Goal: Task Accomplishment & Management: Manage account settings

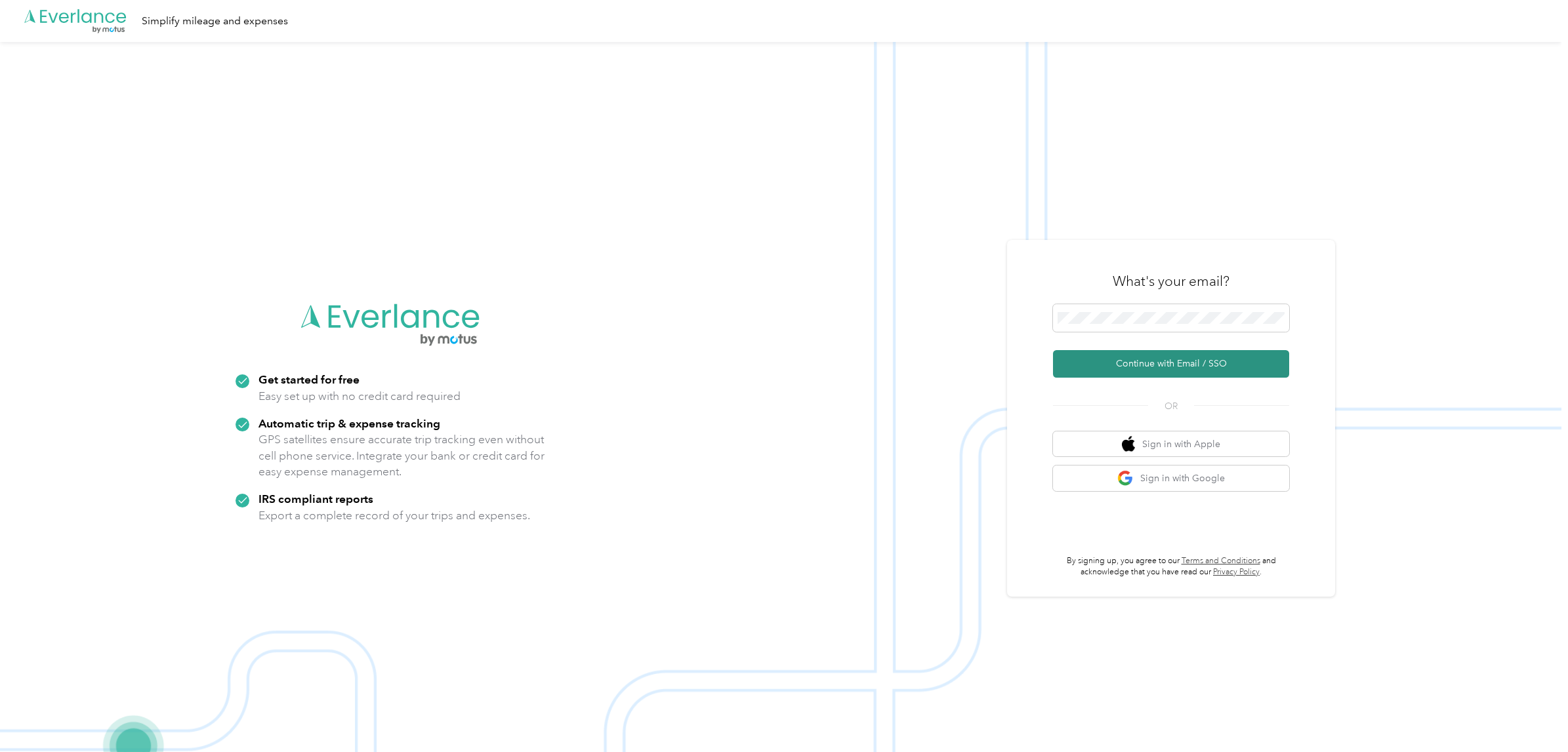
click at [1127, 360] on button "Continue with Email / SSO" at bounding box center [1171, 364] width 236 height 28
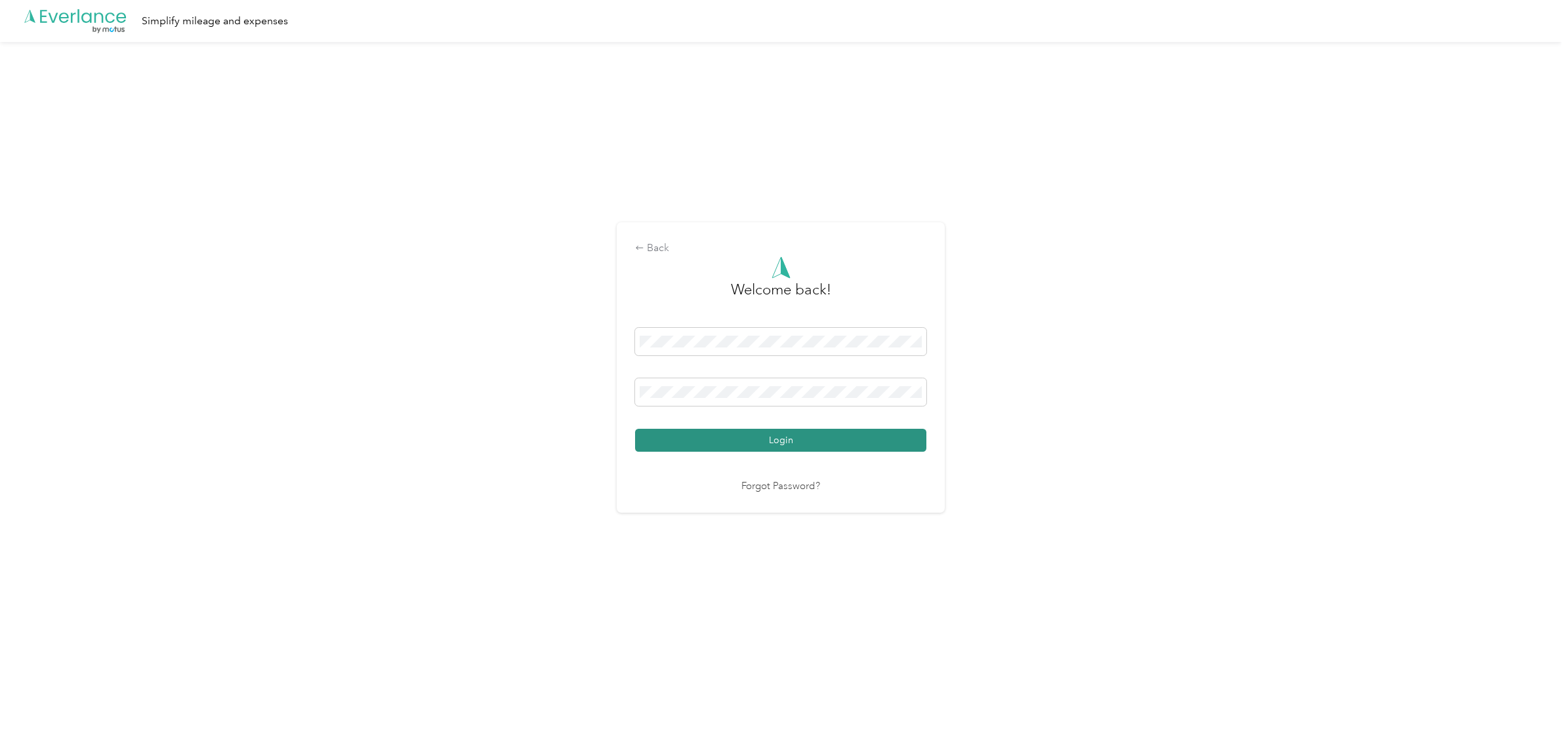
click at [795, 446] on button "Login" at bounding box center [781, 441] width 291 height 23
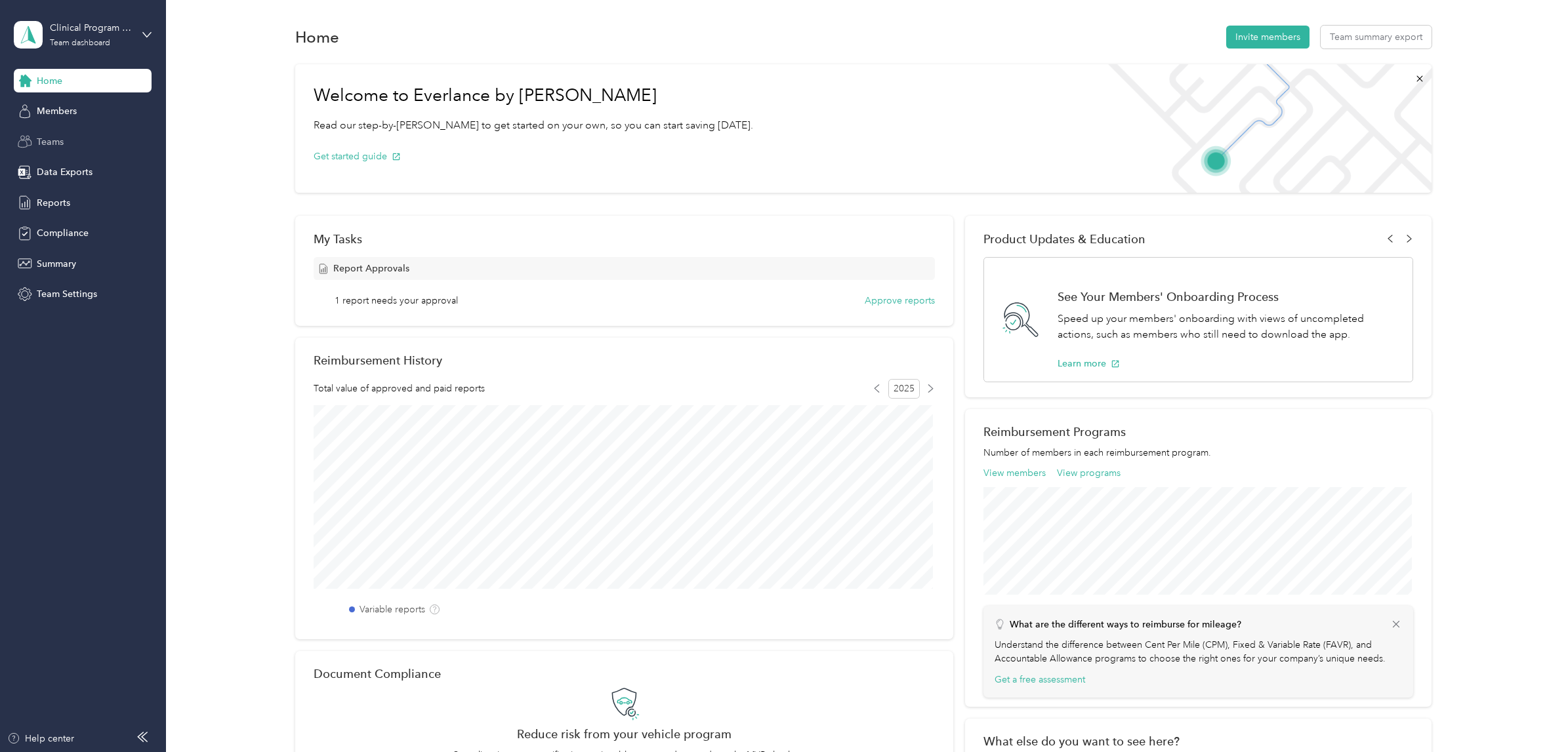
click at [44, 141] on span "Teams" at bounding box center [50, 141] width 27 height 14
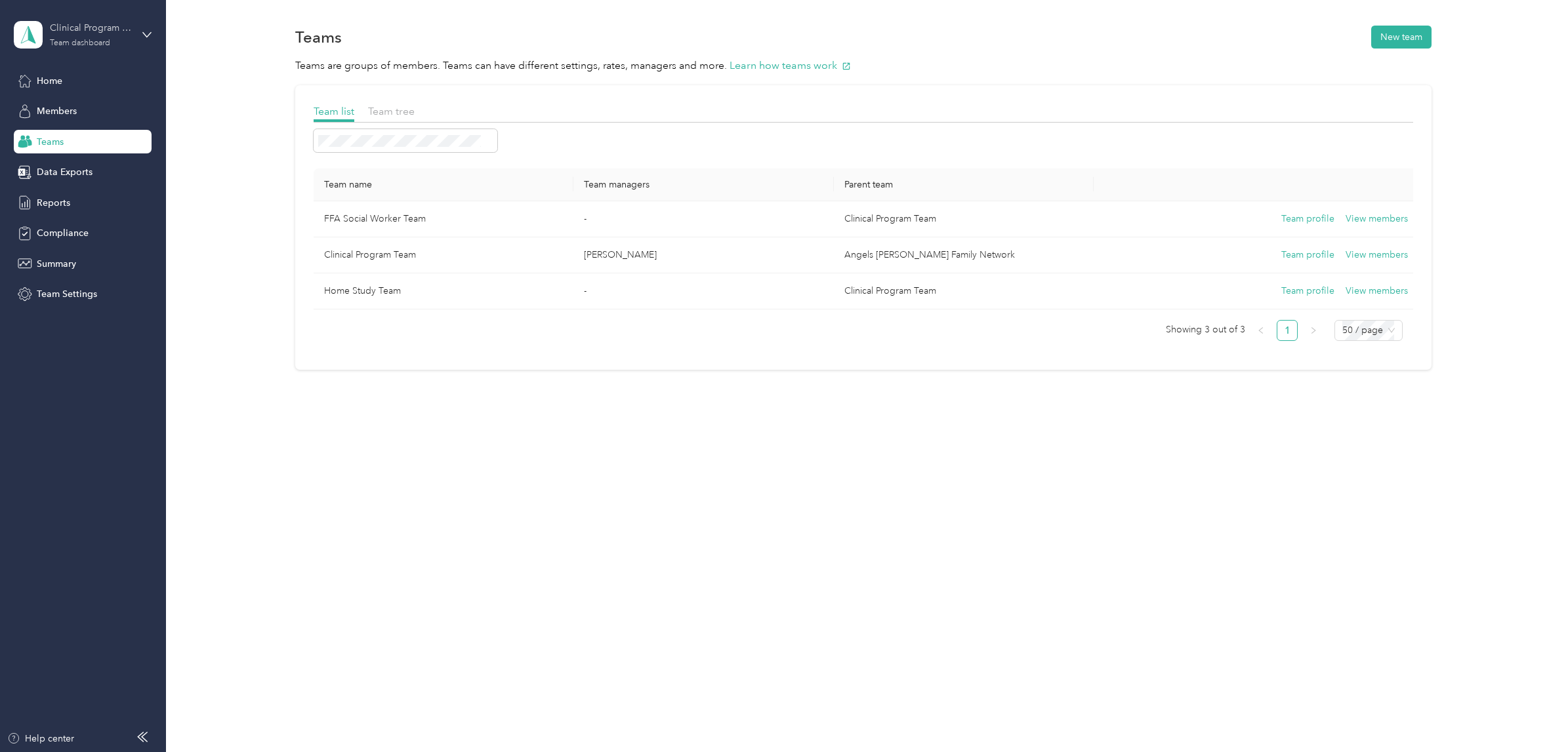
click at [111, 38] on div "Clinical Program Team Team dashboard" at bounding box center [91, 34] width 82 height 26
click at [105, 110] on div "Team dashboard" at bounding box center [151, 108] width 258 height 23
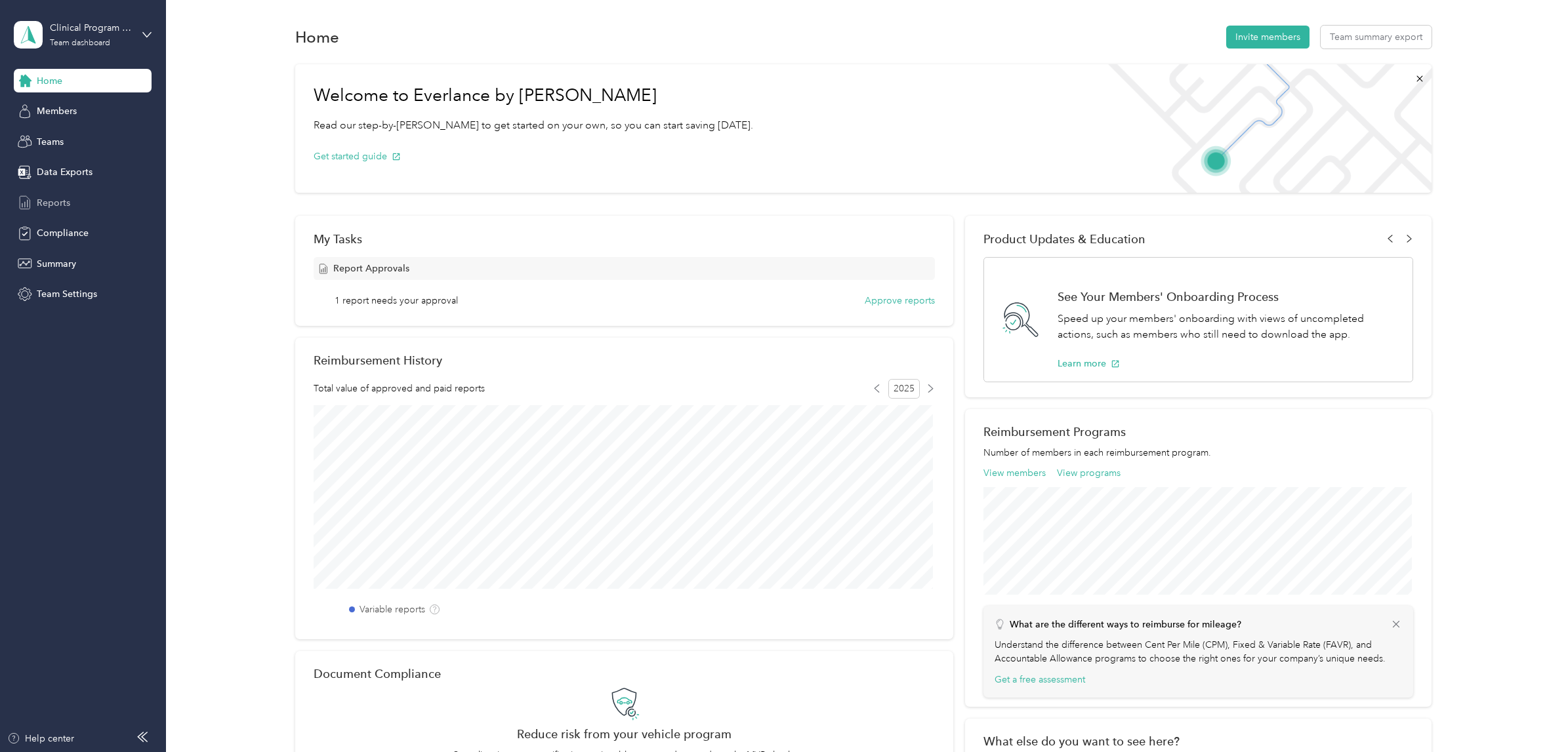
click at [69, 208] on span "Reports" at bounding box center [53, 203] width 34 height 14
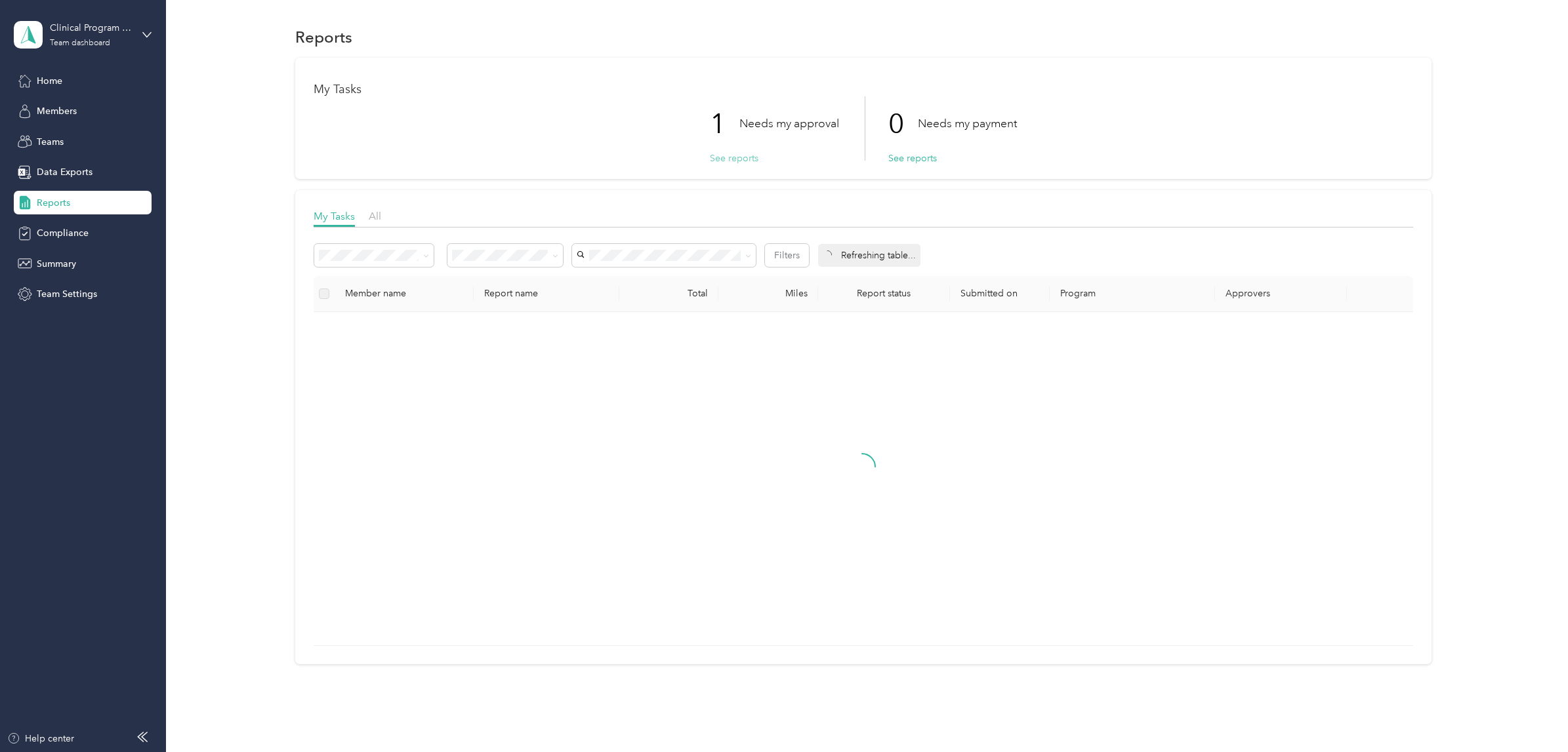
click at [717, 158] on button "See reports" at bounding box center [733, 158] width 48 height 14
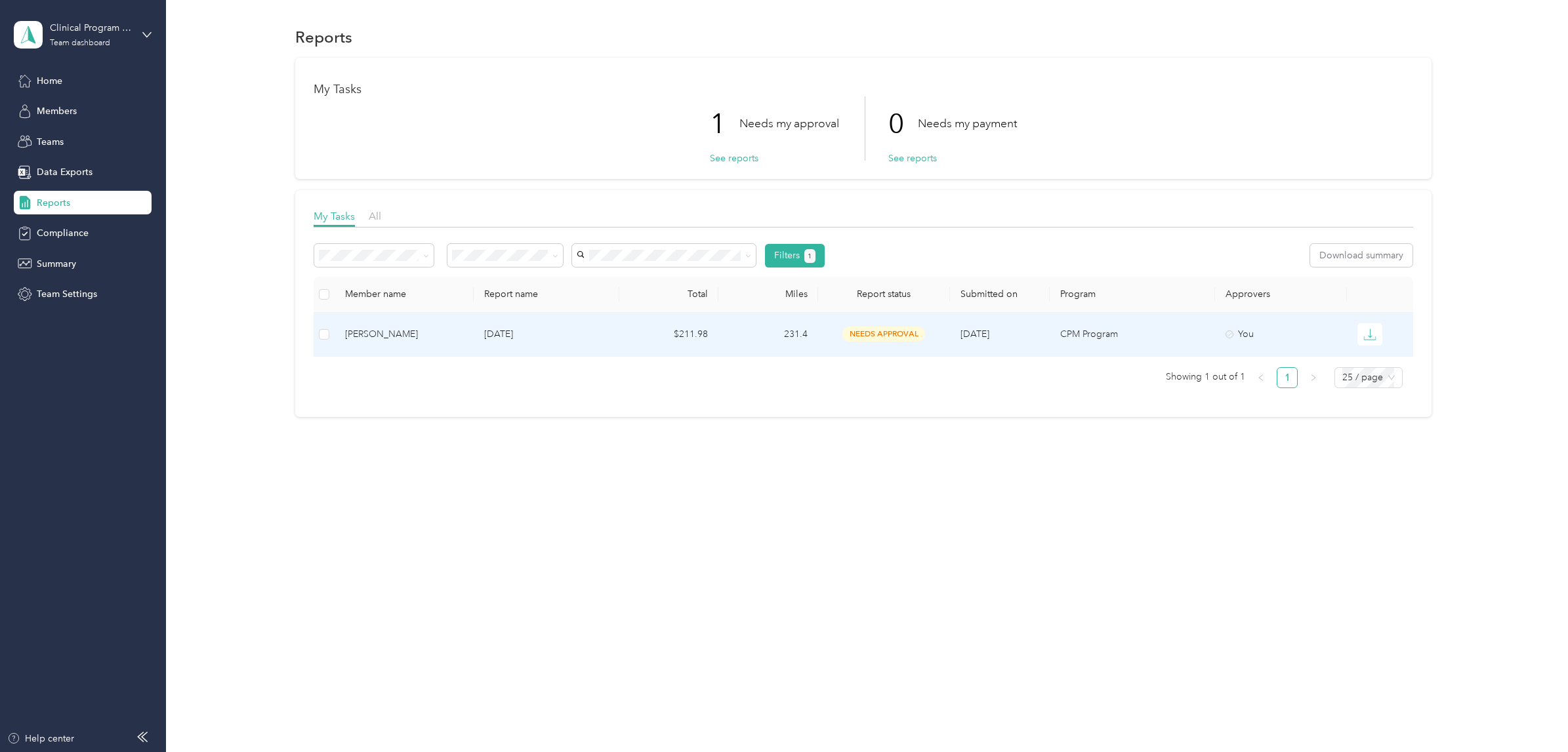
click at [753, 329] on td "231.4" at bounding box center [768, 335] width 99 height 44
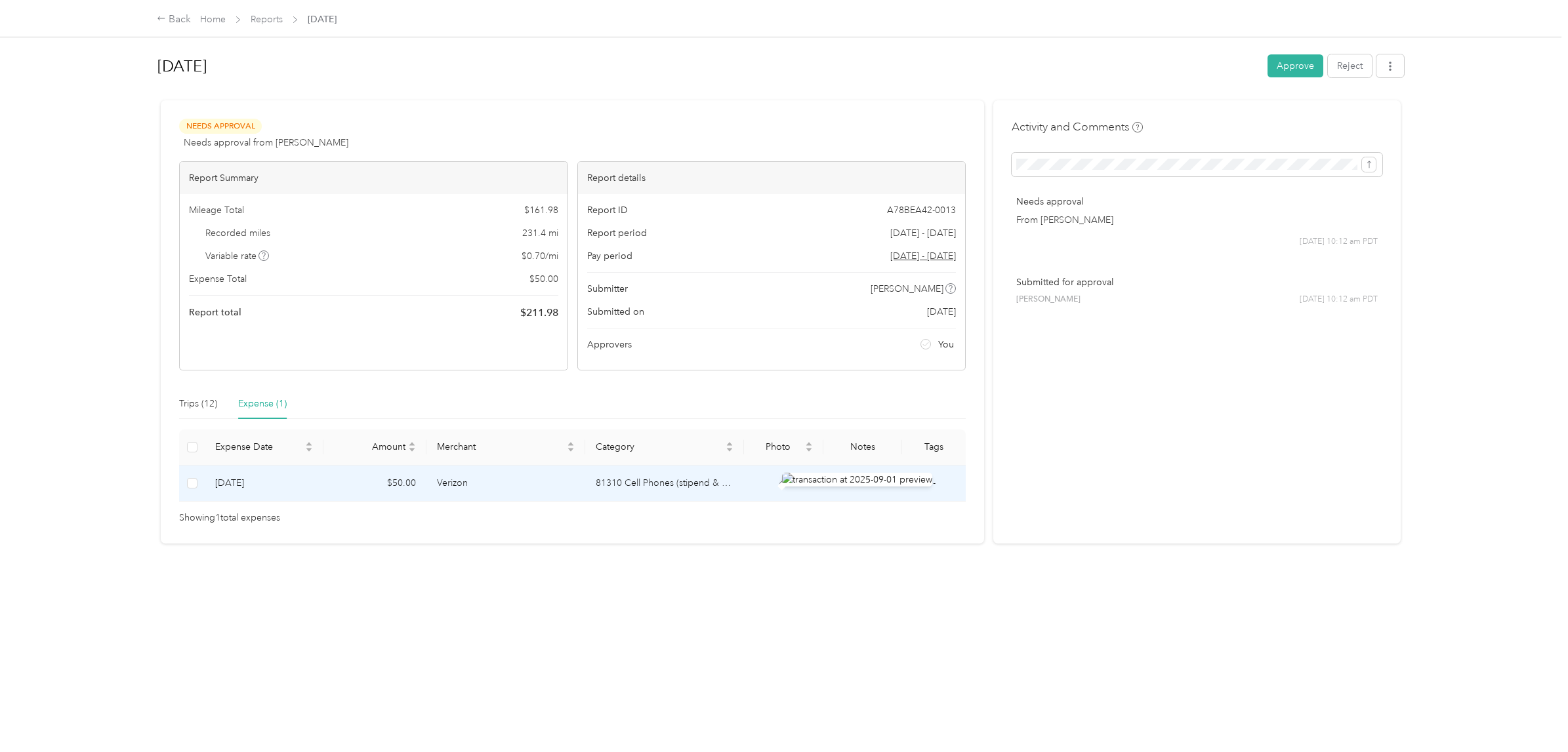
click at [783, 483] on icon at bounding box center [783, 484] width 11 height 11
click at [783, 482] on icon at bounding box center [783, 484] width 11 height 11
click at [782, 481] on icon at bounding box center [783, 484] width 11 height 11
click at [782, 483] on icon at bounding box center [783, 484] width 11 height 11
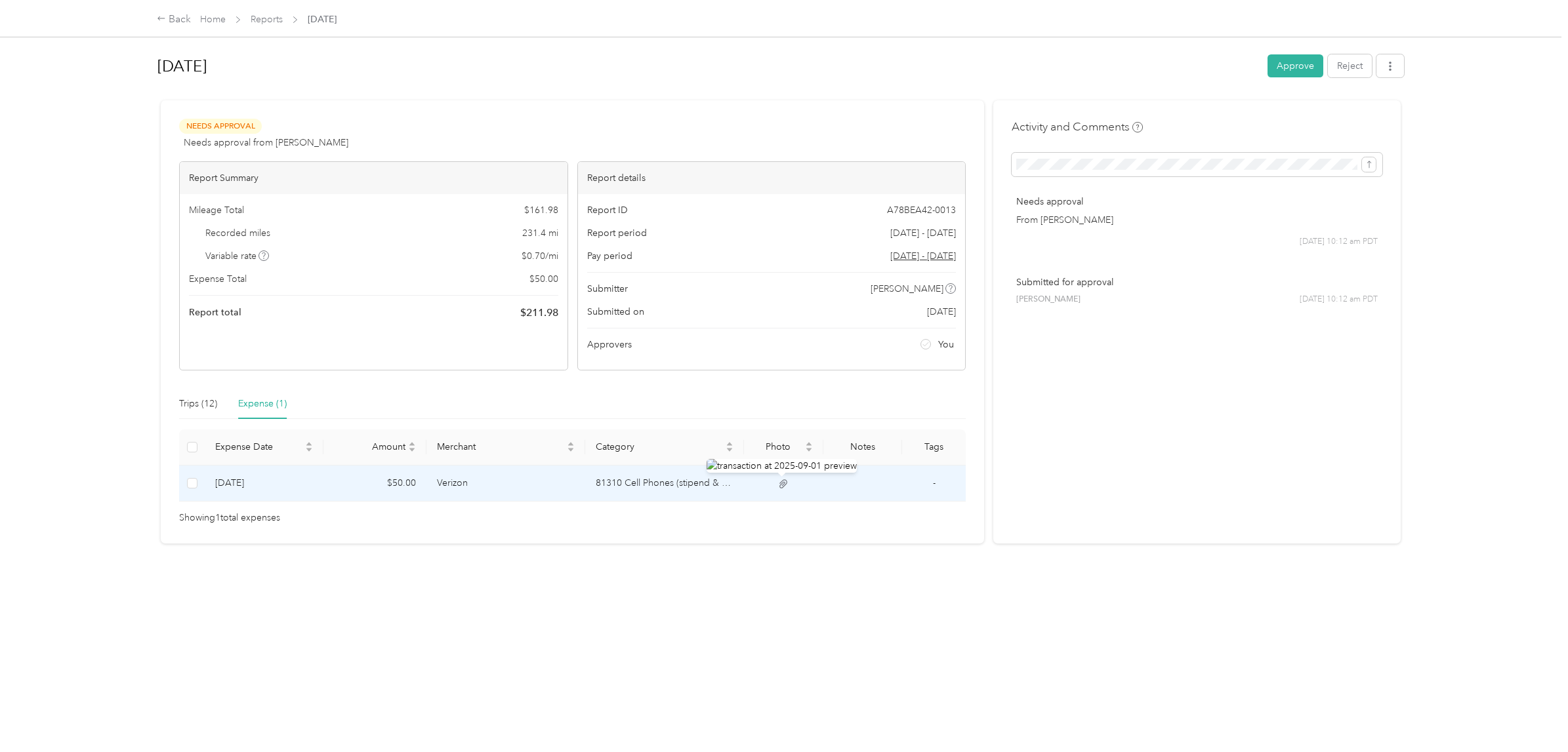
click at [782, 465] on img at bounding box center [782, 466] width 150 height 14
click at [782, 467] on img at bounding box center [782, 466] width 150 height 14
click at [718, 466] on img at bounding box center [782, 466] width 150 height 14
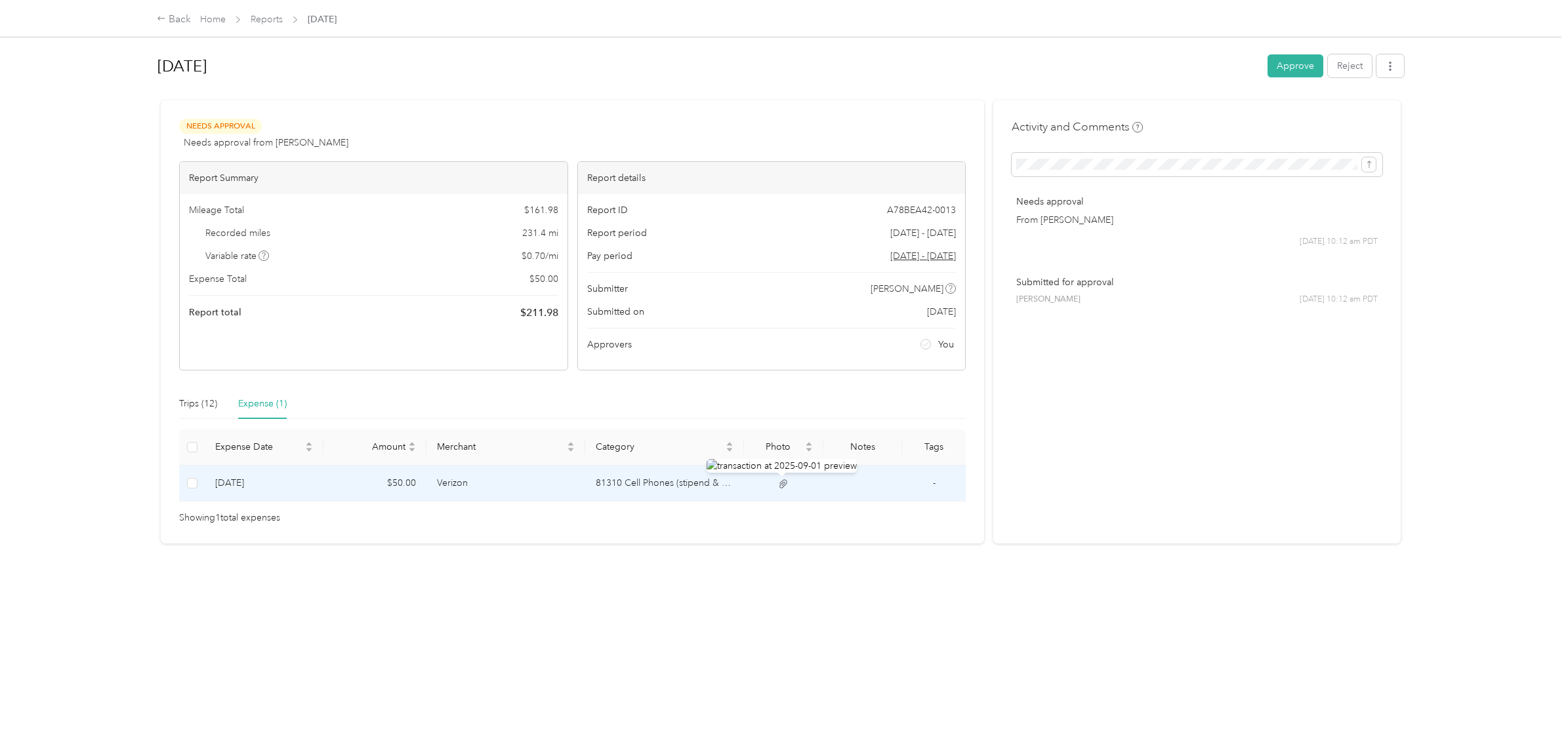
click at [781, 480] on icon at bounding box center [783, 484] width 11 height 11
click at [791, 469] on img at bounding box center [782, 466] width 150 height 14
click at [782, 481] on icon at bounding box center [783, 484] width 11 height 11
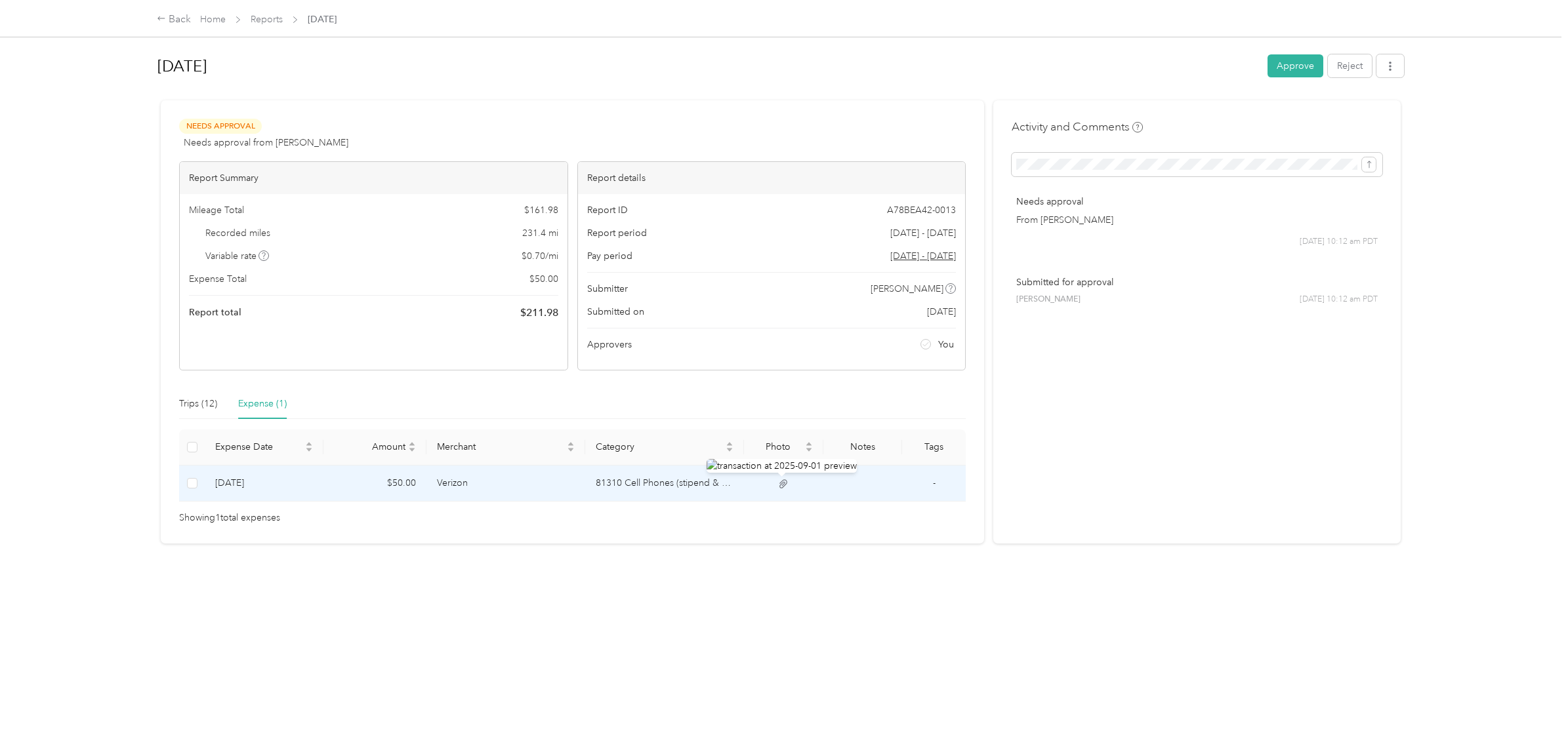
click at [782, 481] on icon at bounding box center [783, 484] width 11 height 11
click at [750, 472] on img at bounding box center [782, 466] width 150 height 14
click at [751, 468] on img at bounding box center [782, 466] width 150 height 14
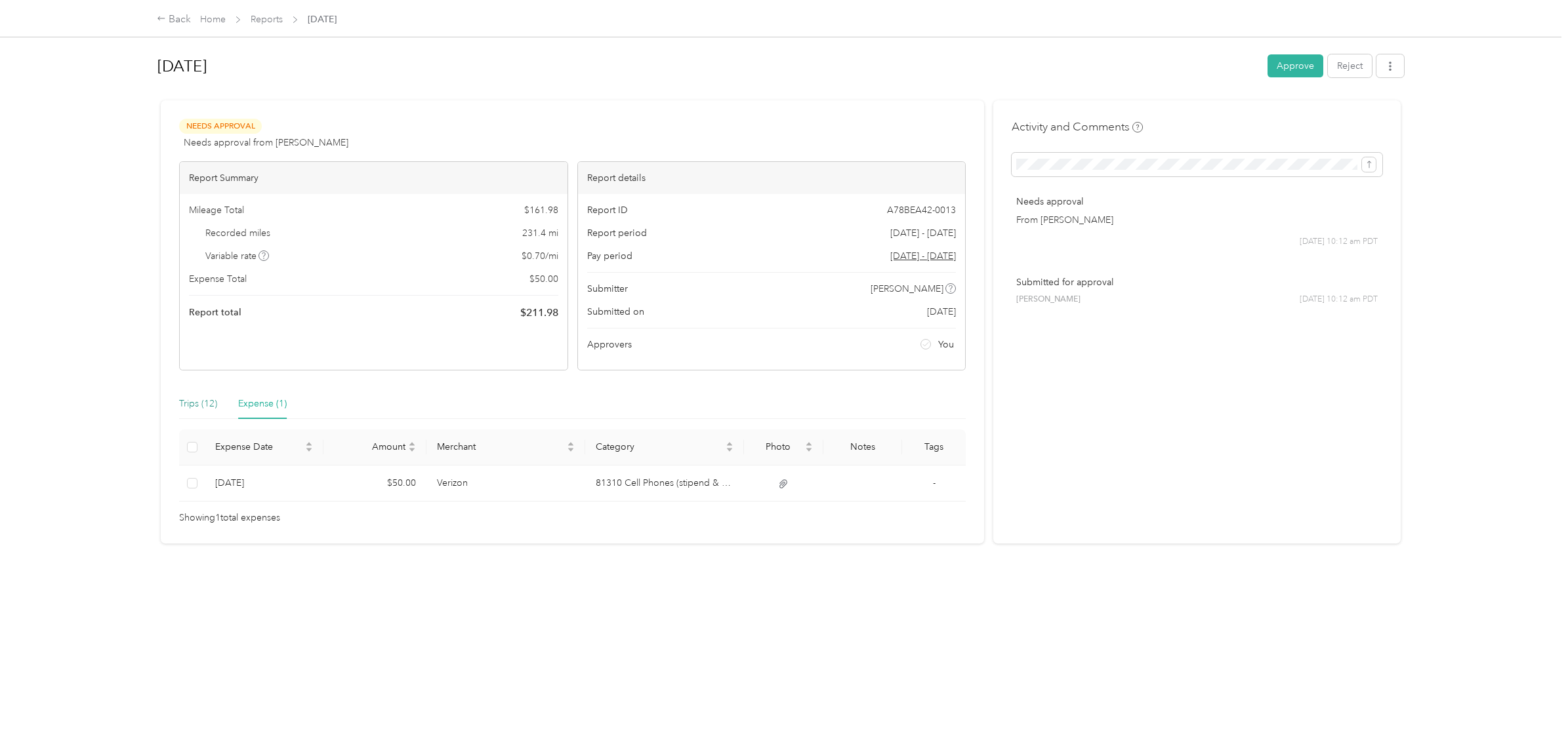
click at [202, 403] on div "Trips (12)" at bounding box center [198, 404] width 38 height 15
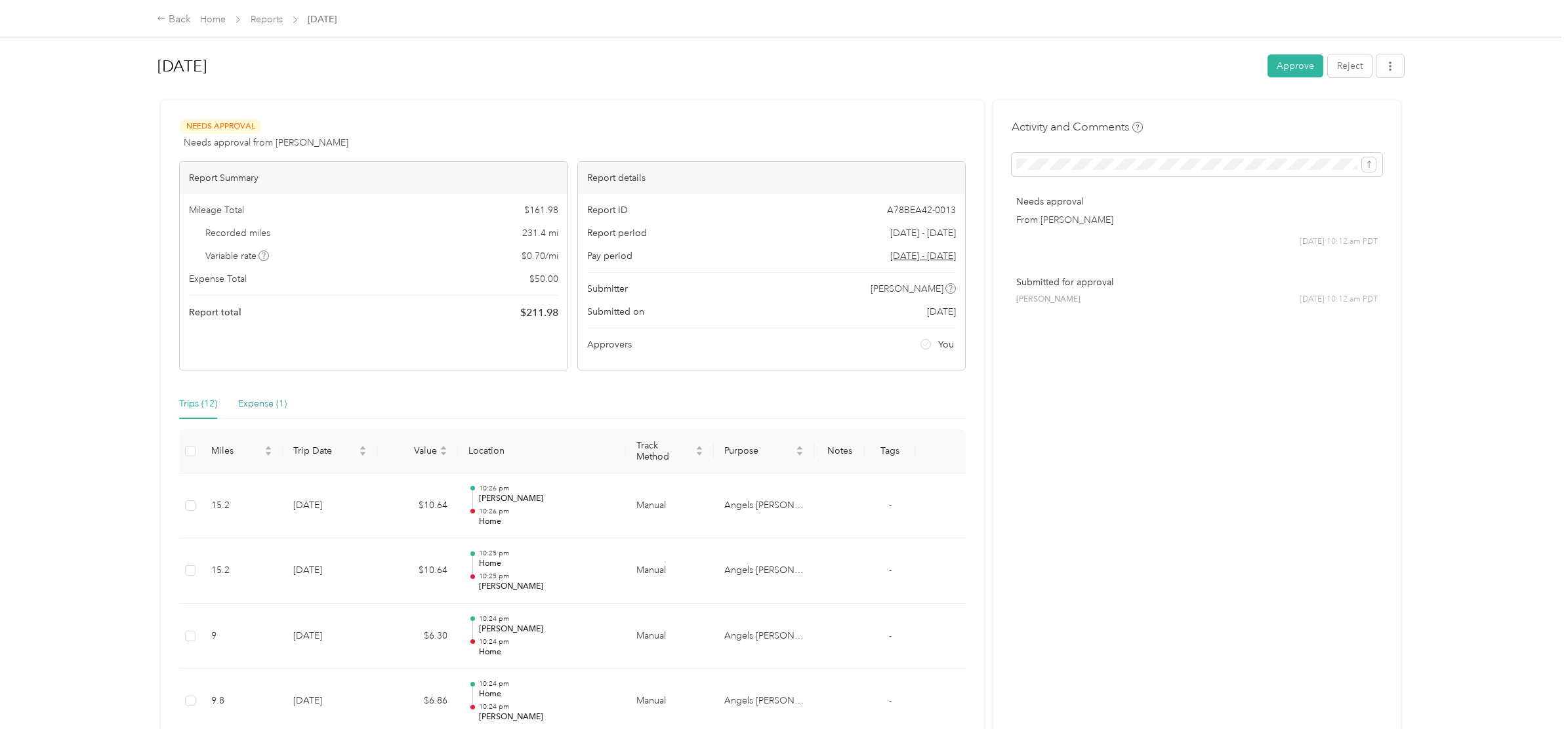
click at [267, 403] on div "Expense (1)" at bounding box center [262, 404] width 48 height 15
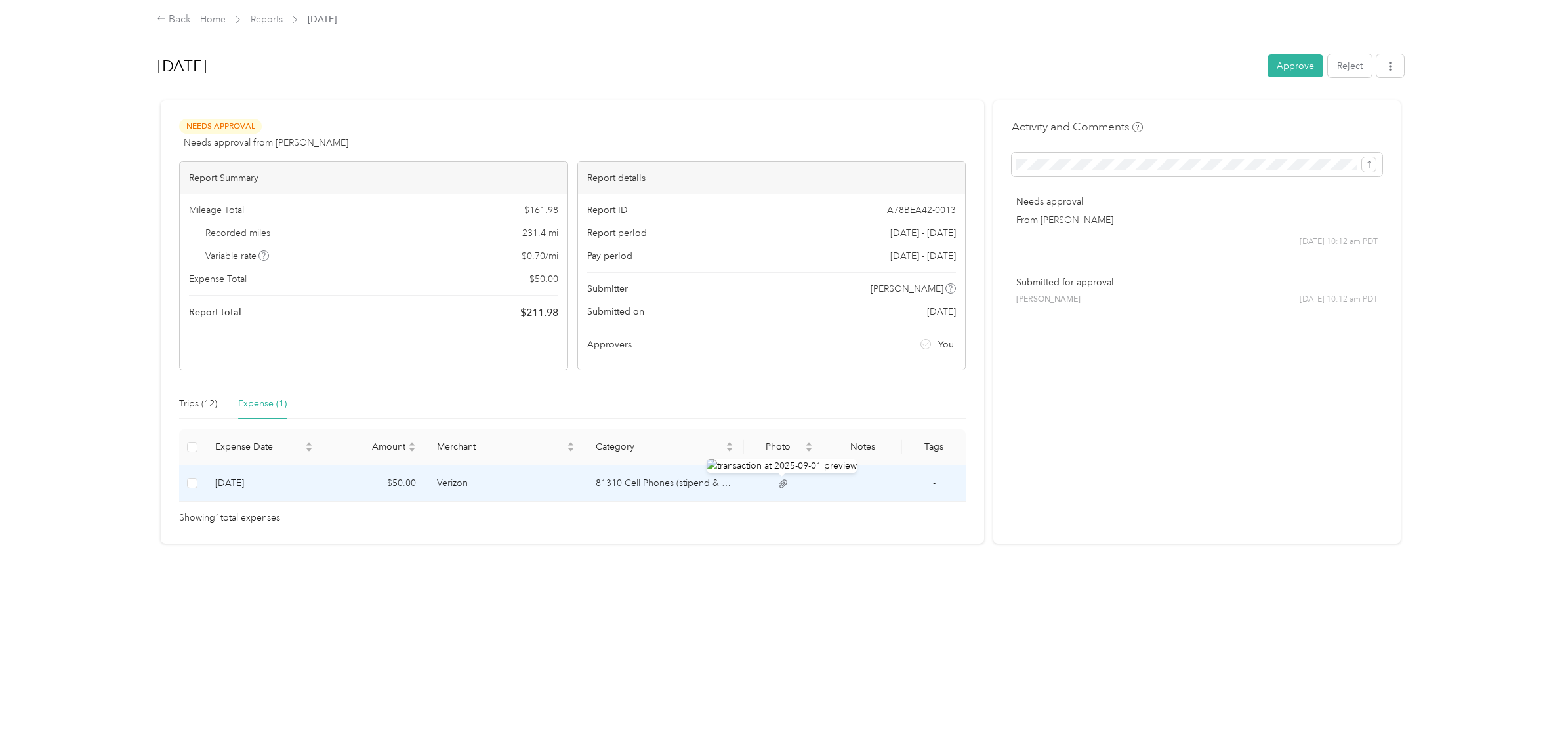
click at [777, 486] on icon at bounding box center [783, 484] width 11 height 11
click at [785, 481] on icon at bounding box center [783, 484] width 11 height 11
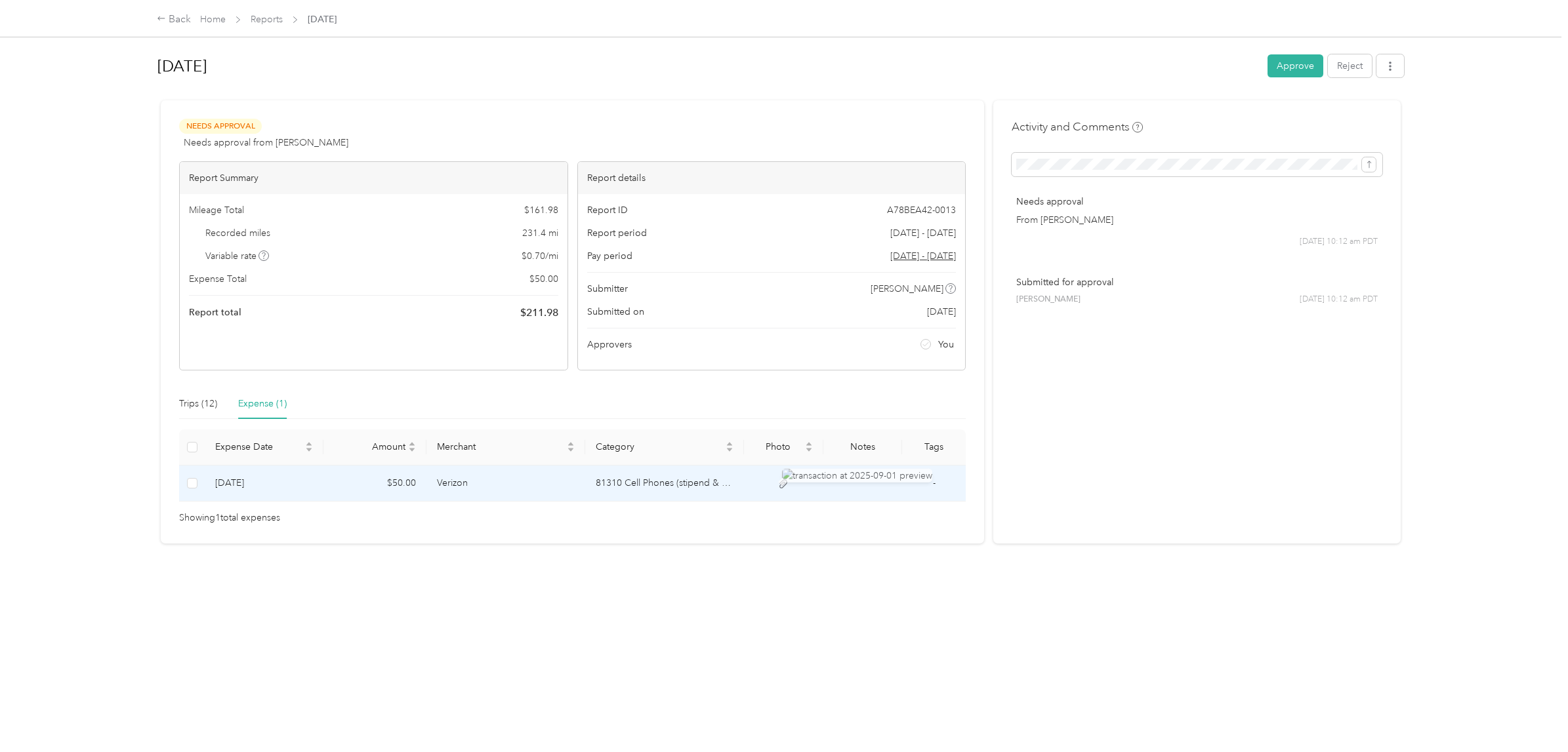
click at [784, 478] on div at bounding box center [782, 482] width 8 height 8
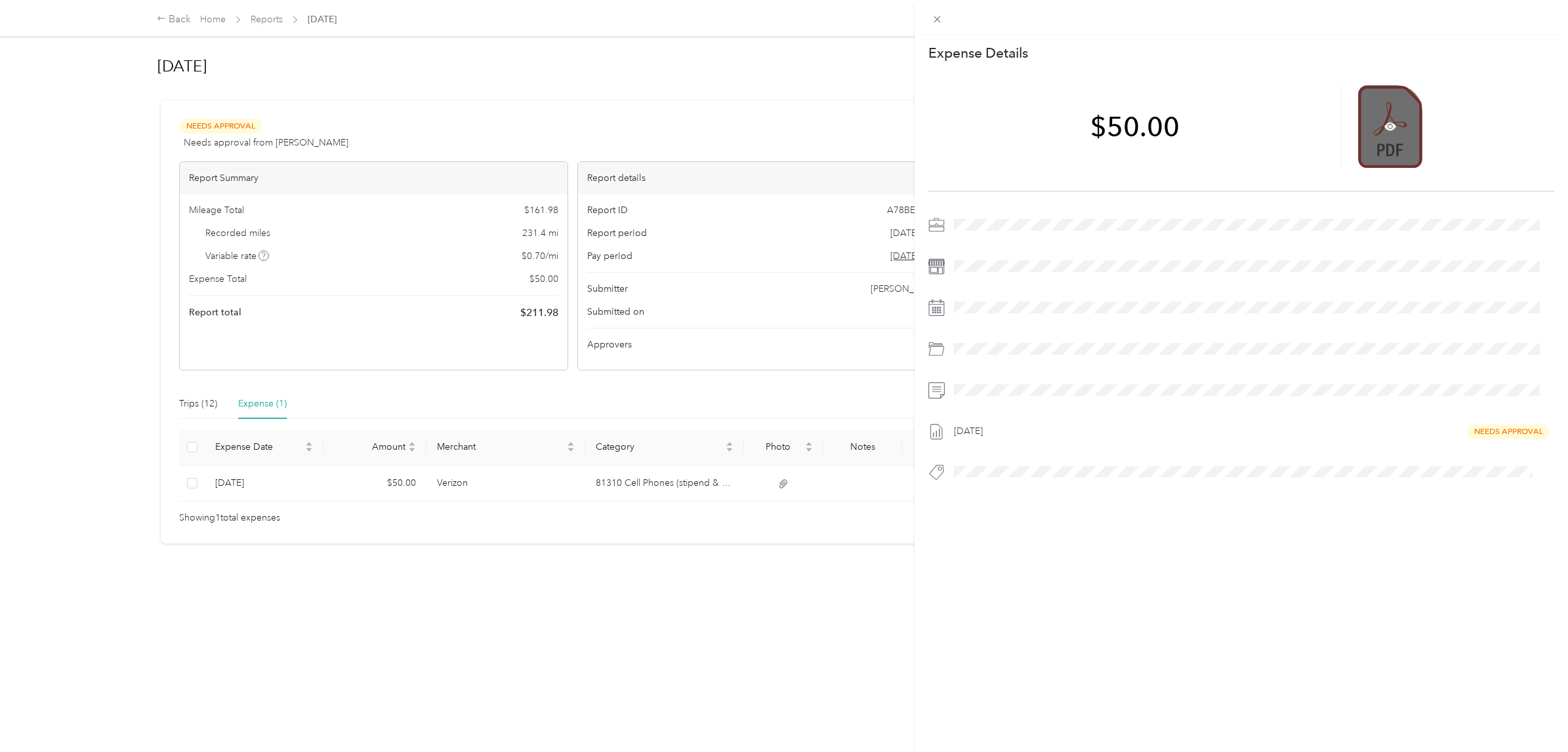
click at [1372, 129] on div at bounding box center [1390, 126] width 65 height 83
click at [1388, 125] on icon at bounding box center [1390, 126] width 4 height 4
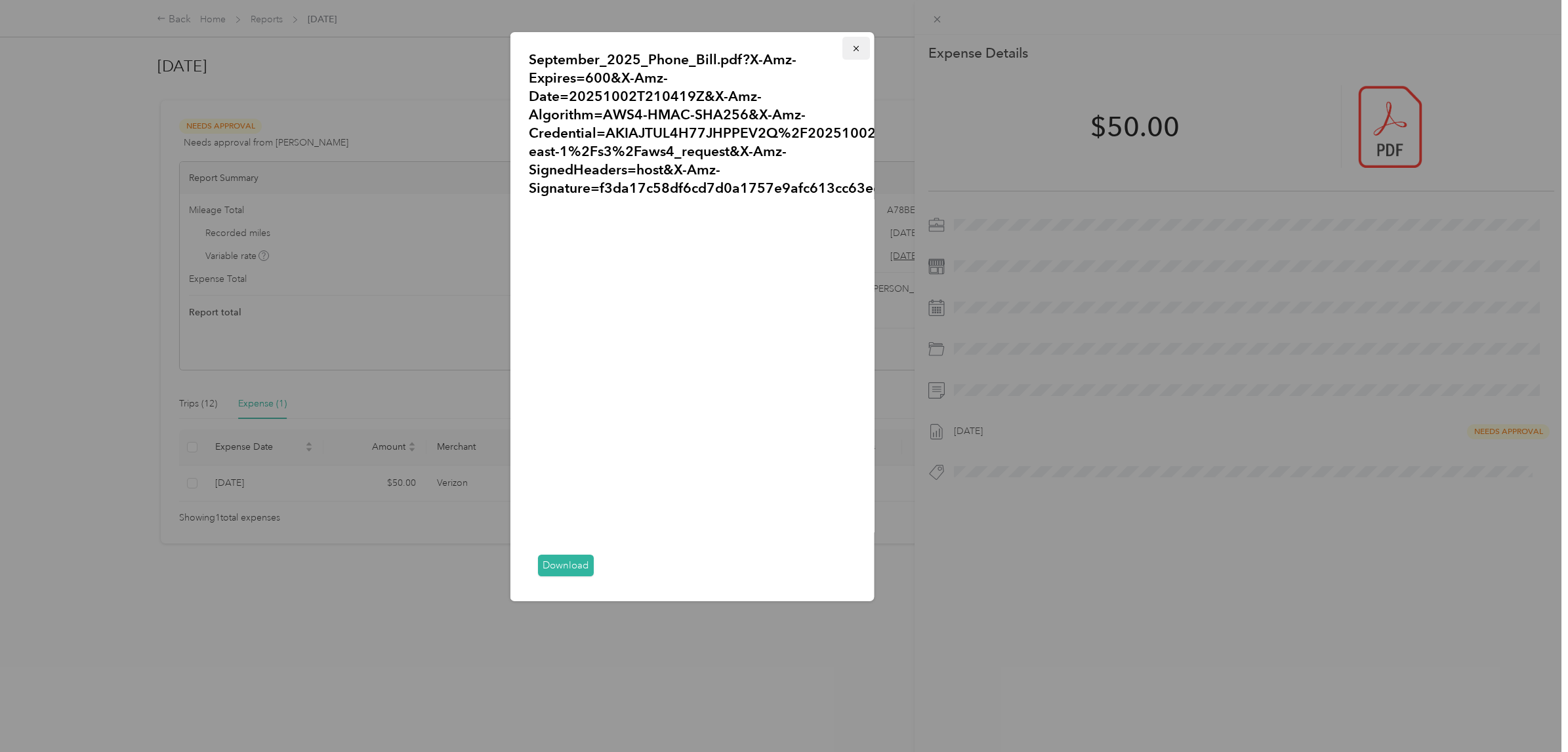
click at [858, 48] on icon "button" at bounding box center [855, 48] width 9 height 9
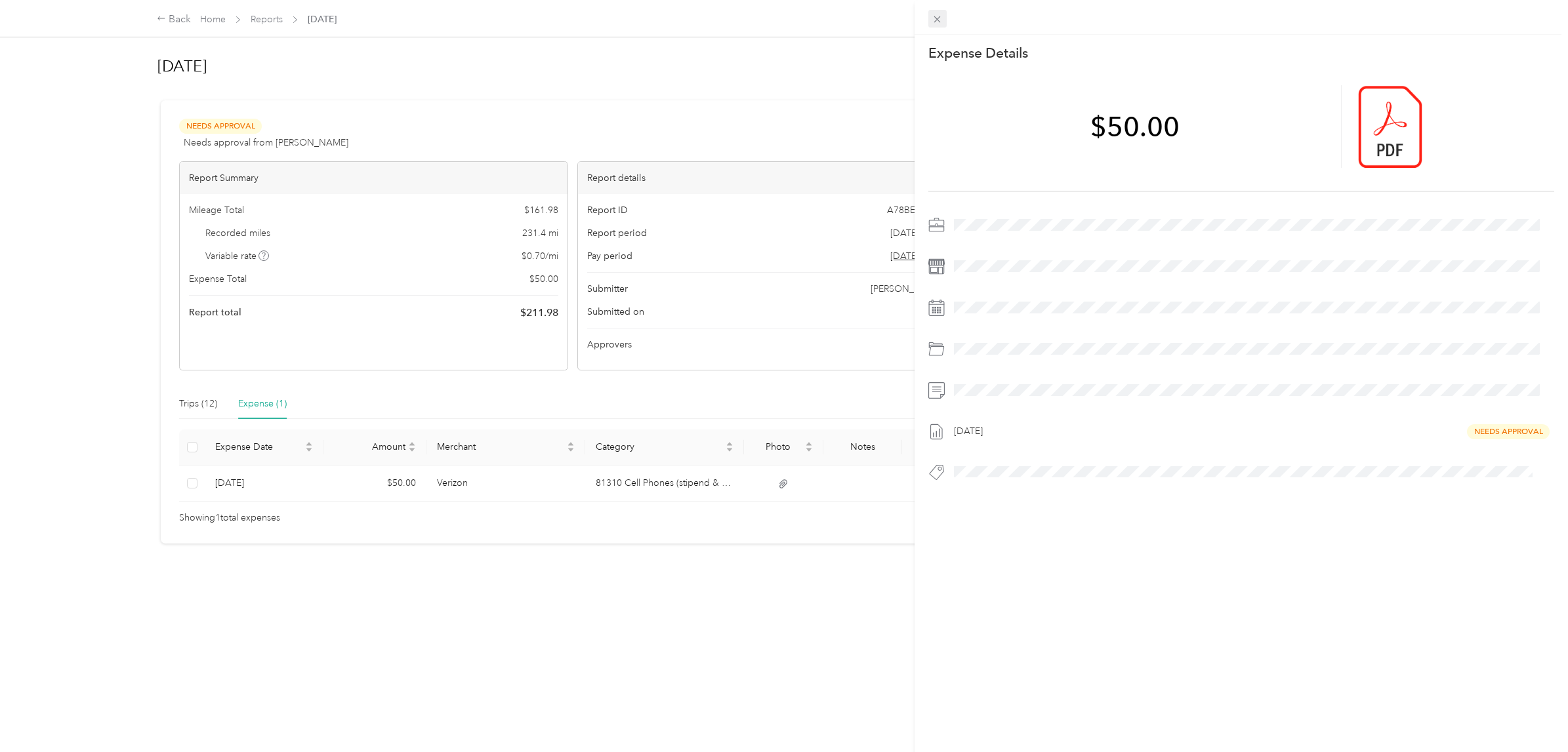
click at [936, 17] on icon at bounding box center [937, 20] width 11 height 11
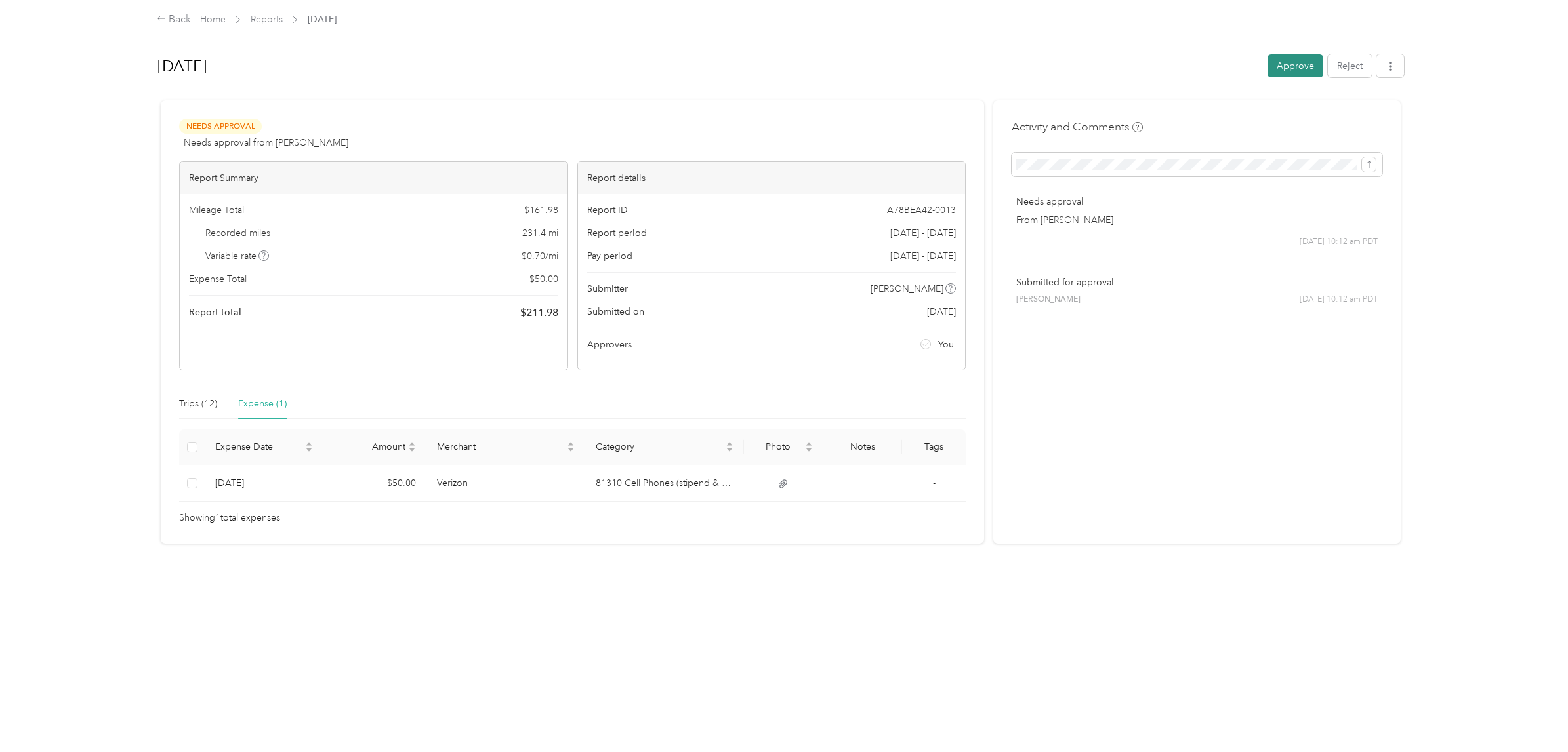
click at [1275, 65] on button "Approve" at bounding box center [1295, 66] width 56 height 23
